Goal: Task Accomplishment & Management: Manage account settings

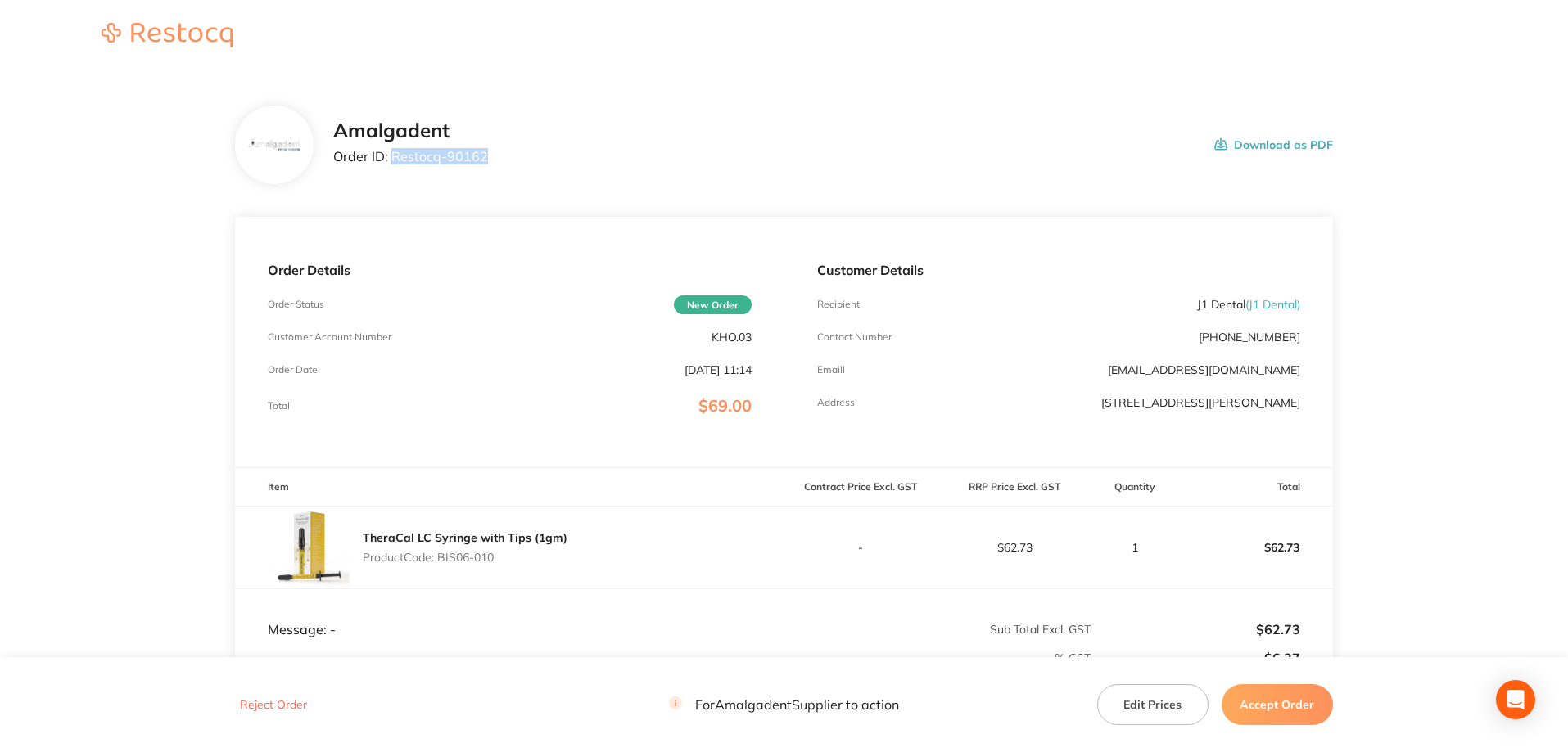
drag, startPoint x: 505, startPoint y: 154, endPoint x: 394, endPoint y: 151, distance: 111.0
click at [394, 151] on div "Amalgadent Order ID: Restocq- 90162 Download as PDF" at bounding box center [832, 145] width 1000 height 51
copy p "Restocq- 90162"
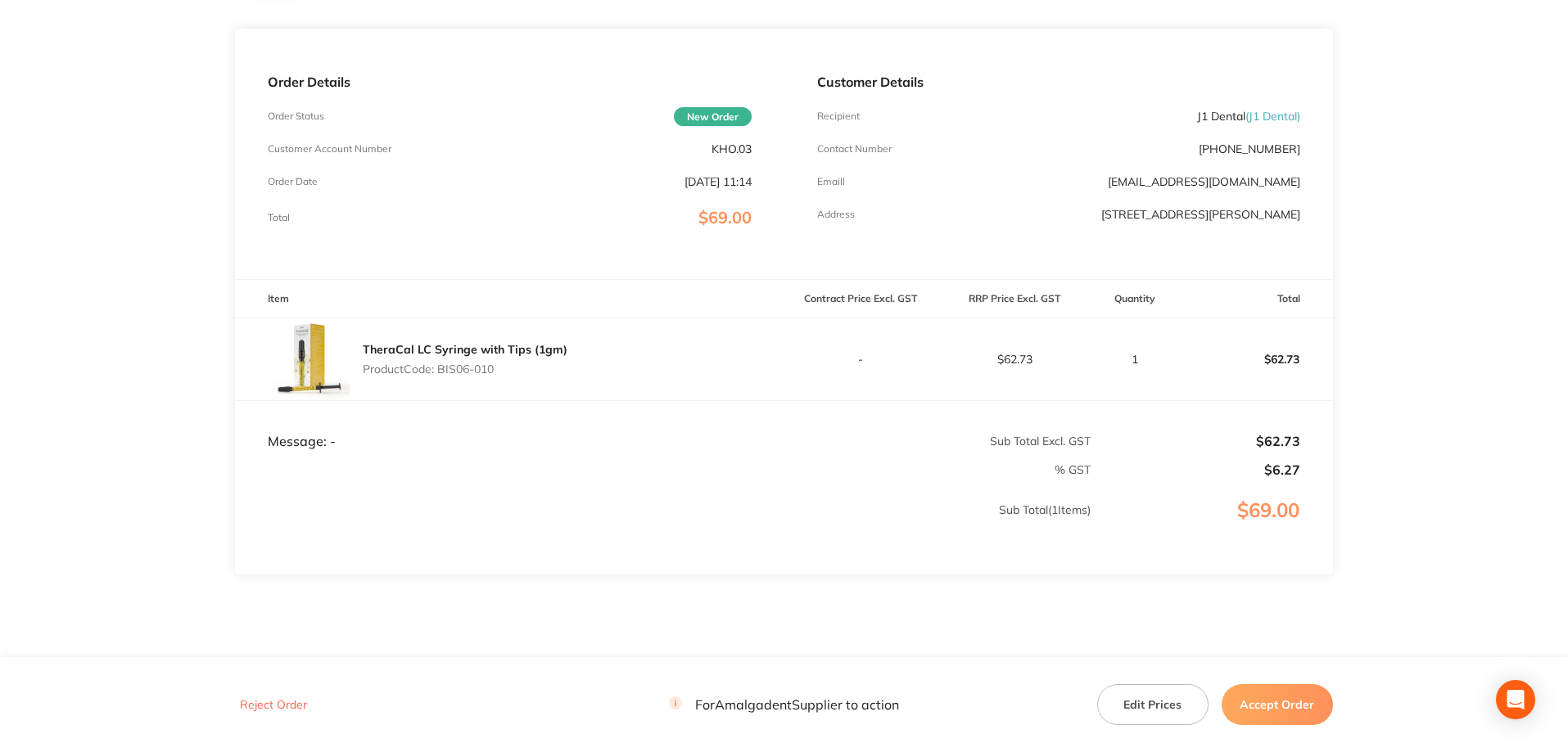
scroll to position [218, 0]
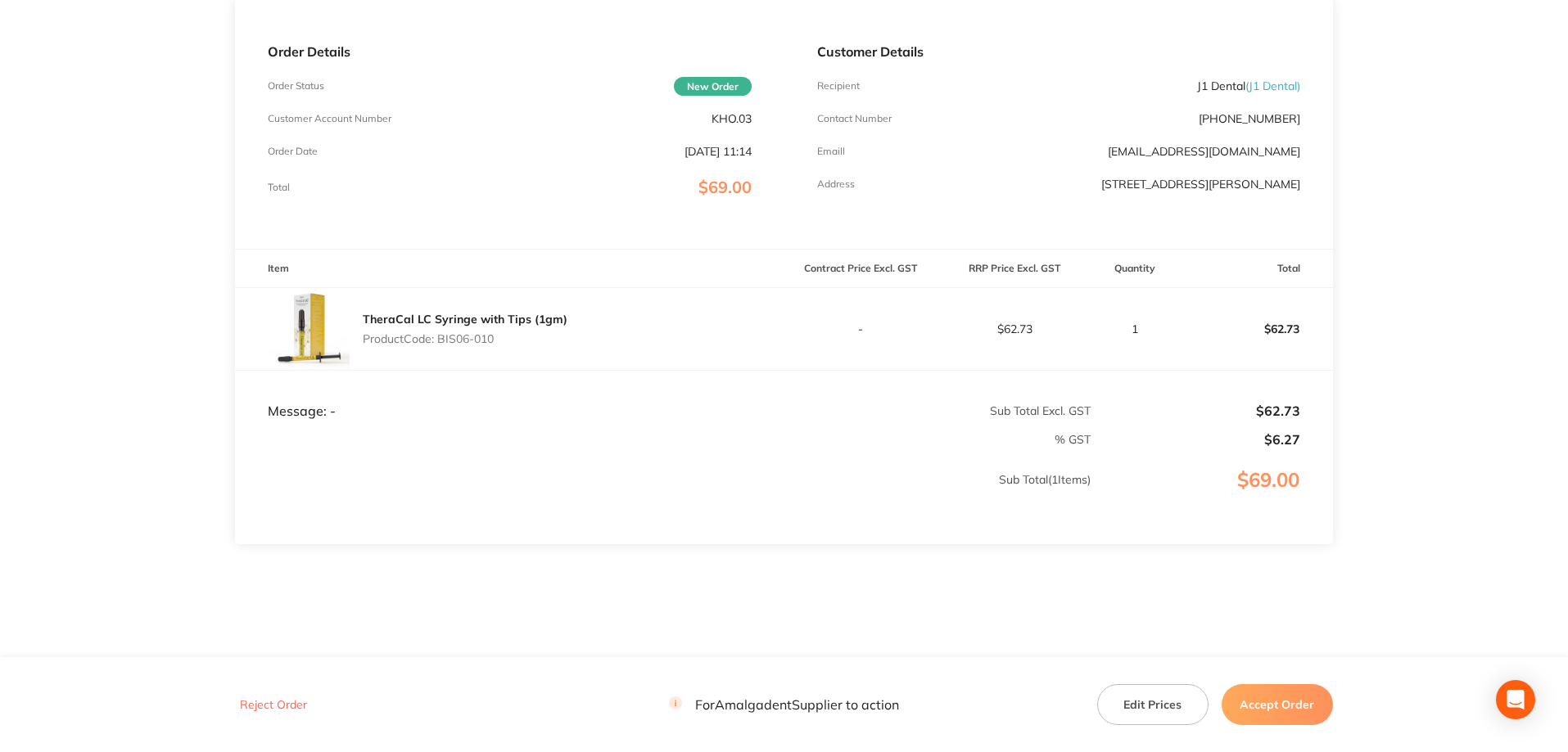
drag, startPoint x: 110, startPoint y: 183, endPoint x: 125, endPoint y: 203, distance: 25.0
click at [110, 183] on main "Amalgadent Order ID: Restocq- 90162 Download as PDF Order Details Order Status …" at bounding box center [784, 265] width 1568 height 821
drag, startPoint x: 506, startPoint y: 336, endPoint x: 442, endPoint y: 337, distance: 64.0
click at [442, 337] on p "Product Code: BIS06-010" at bounding box center [465, 338] width 204 height 13
copy p "BIS06-010"
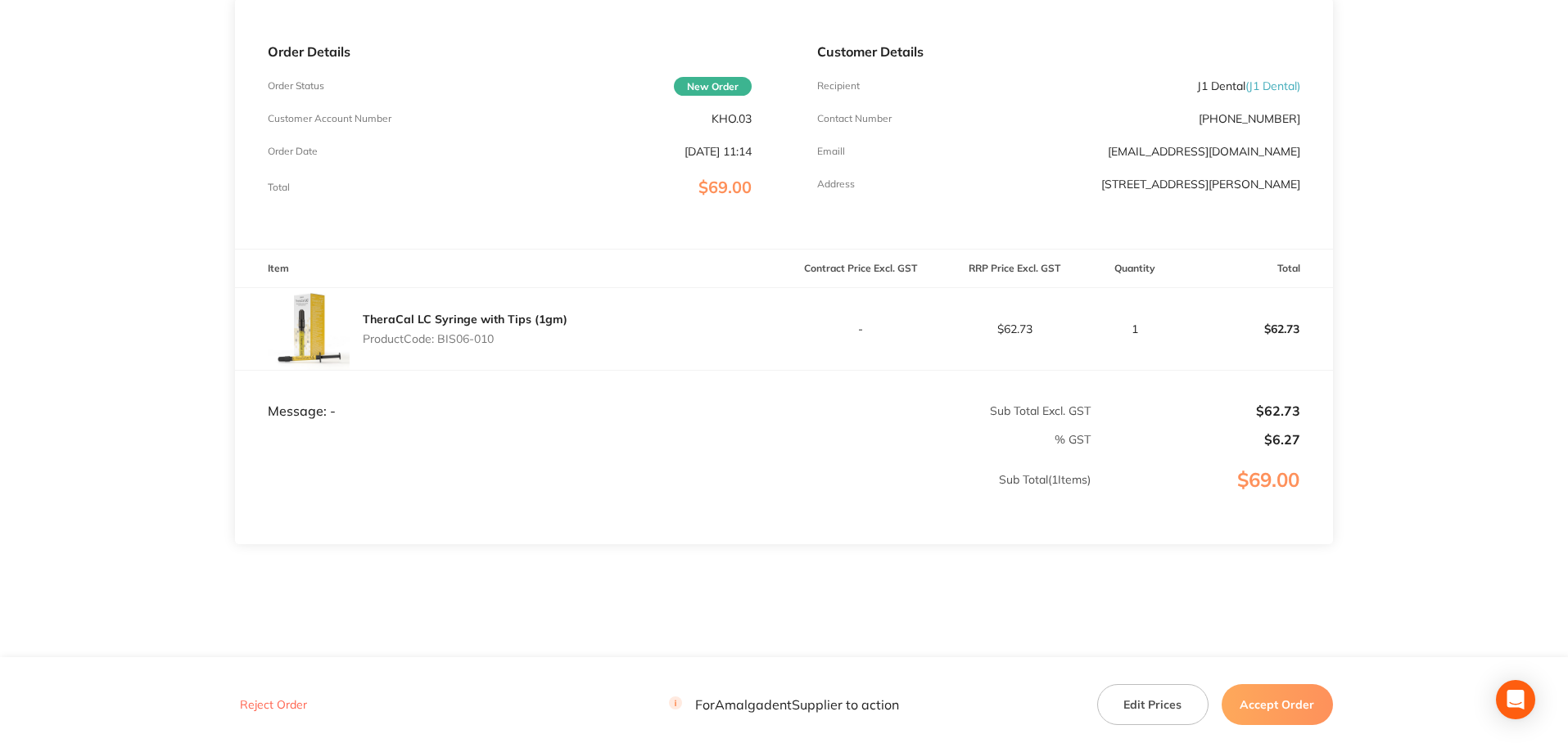
click at [1408, 248] on main "Amalgadent Order ID: Restocq- 90162 Download as PDF Order Details Order Status …" at bounding box center [784, 265] width 1568 height 821
click at [1283, 704] on button "Accept Order" at bounding box center [1277, 704] width 111 height 41
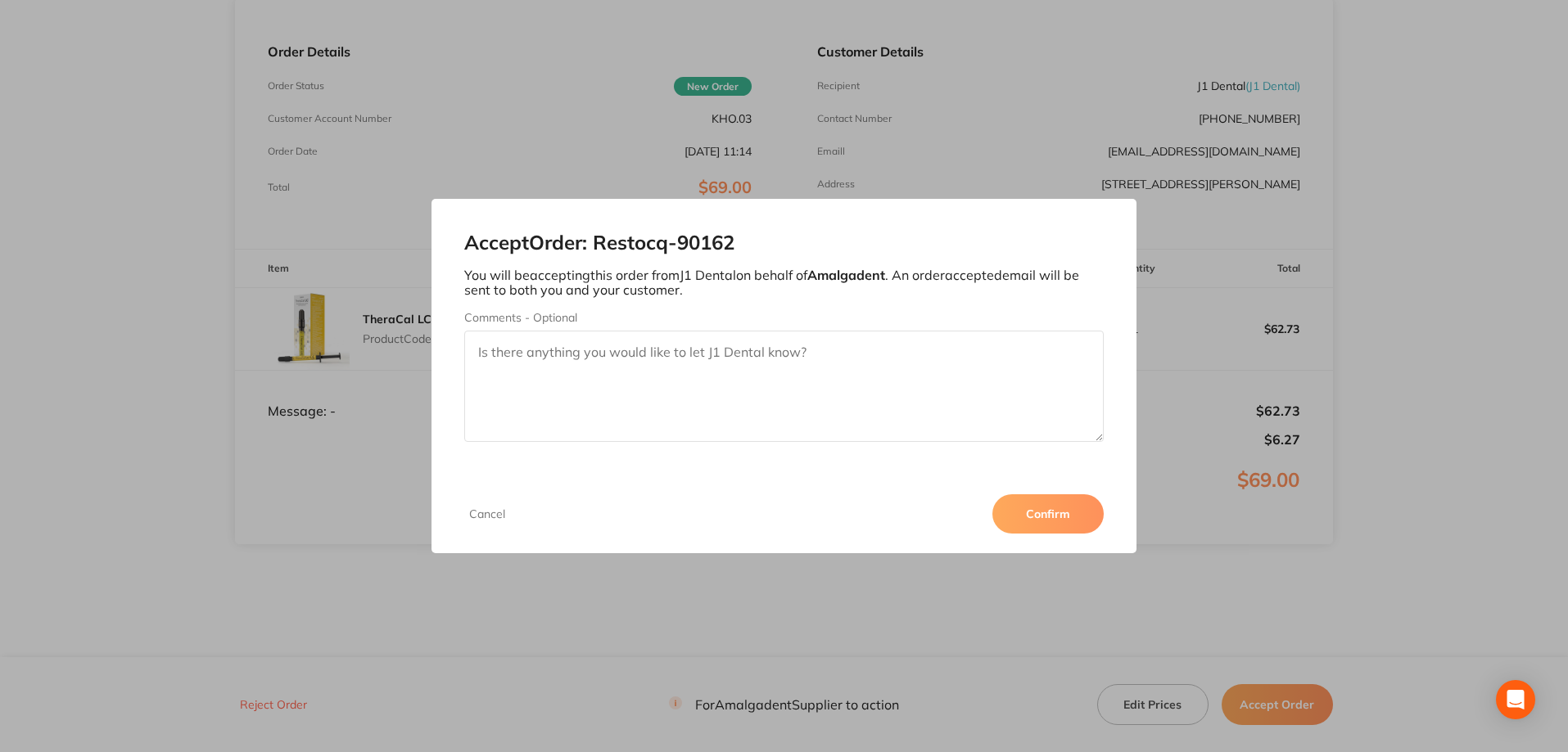
click at [1064, 517] on button "Confirm" at bounding box center [1048, 513] width 111 height 40
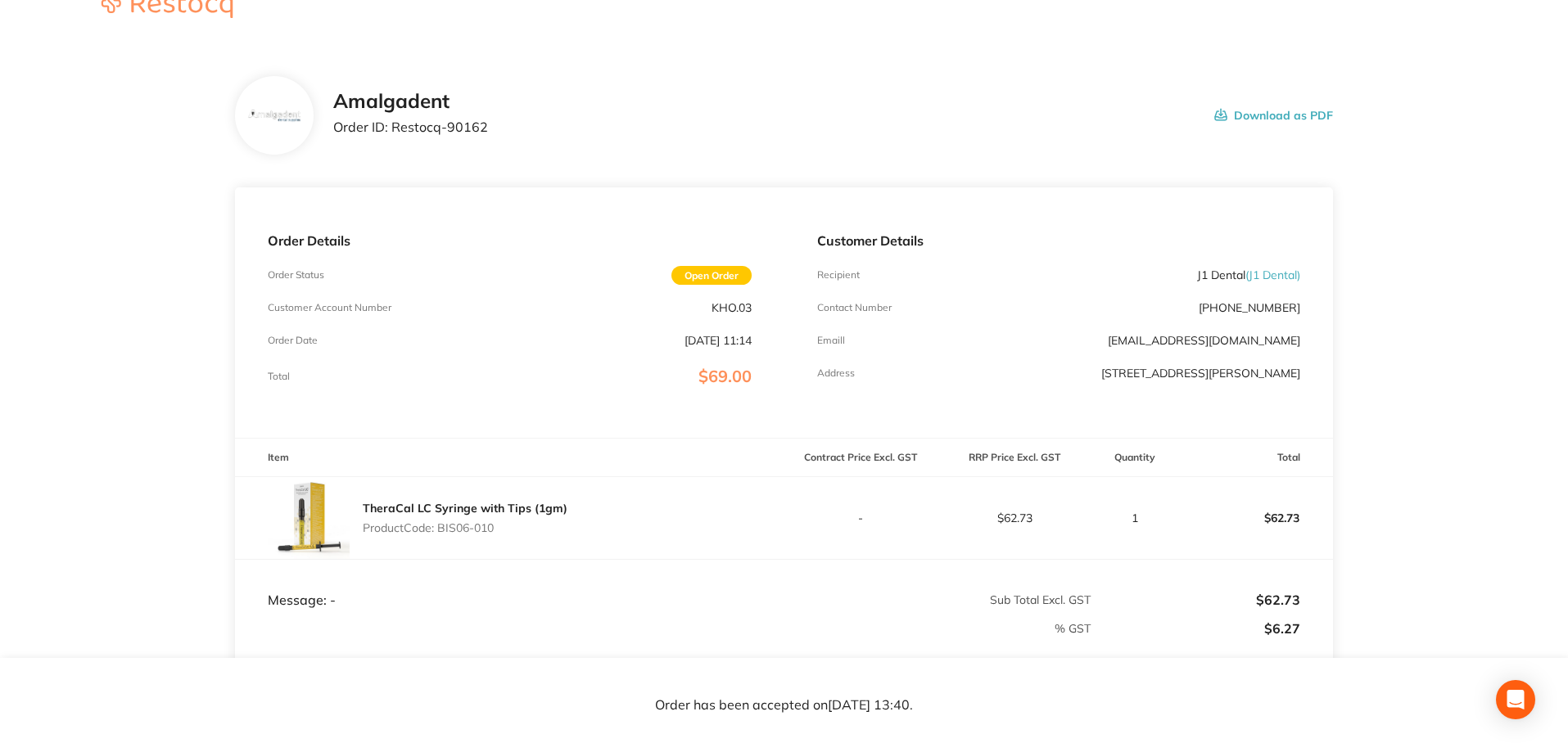
scroll to position [0, 0]
